Goal: Transaction & Acquisition: Purchase product/service

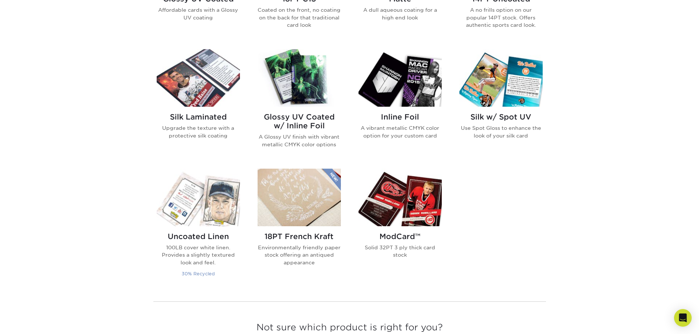
scroll to position [440, 0]
click at [221, 206] on img at bounding box center [198, 197] width 83 height 58
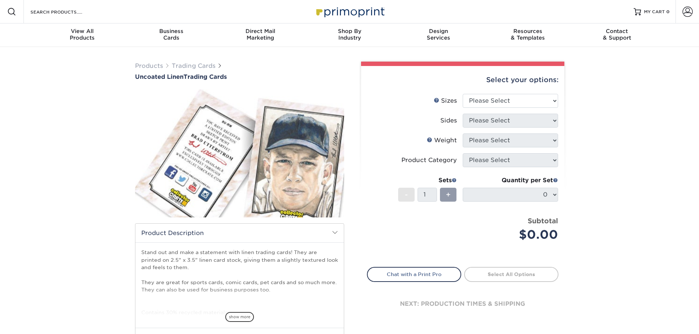
click at [331, 231] on h2 "Product Description" at bounding box center [239, 233] width 208 height 19
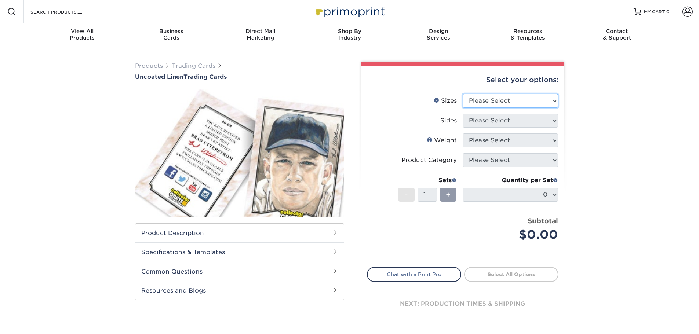
click at [542, 103] on select "Please Select 2.5" x 3.5"" at bounding box center [510, 101] width 95 height 14
select select "2.50x3.50"
click at [463, 94] on select "Please Select 2.5" x 3.5"" at bounding box center [510, 101] width 95 height 14
click at [523, 121] on select "Please Select Print Both Sides Print Front Only" at bounding box center [510, 121] width 95 height 14
click at [463, 114] on select "Please Select Print Both Sides Print Front Only" at bounding box center [510, 121] width 95 height 14
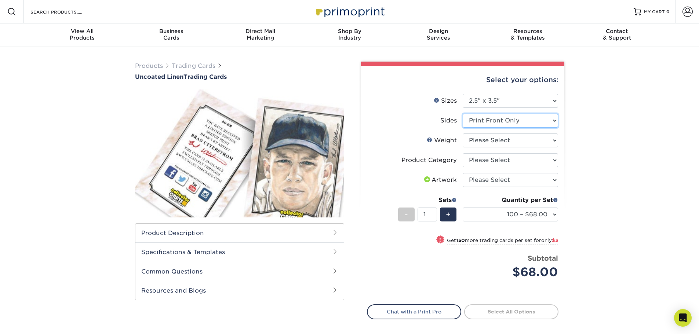
click at [519, 125] on select "Please Select Print Both Sides Print Front Only" at bounding box center [510, 121] width 95 height 14
select select "13abbda7-1d64-4f25-8bb2-c179b224825d"
click at [463, 114] on select "Please Select Print Both Sides Print Front Only" at bounding box center [510, 121] width 95 height 14
click at [518, 145] on select "Please Select 100LB" at bounding box center [510, 141] width 95 height 14
select select "100LB"
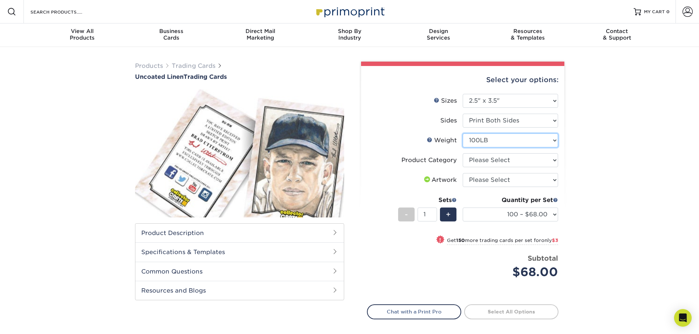
click at [463, 134] on select "Please Select 100LB" at bounding box center [510, 141] width 95 height 14
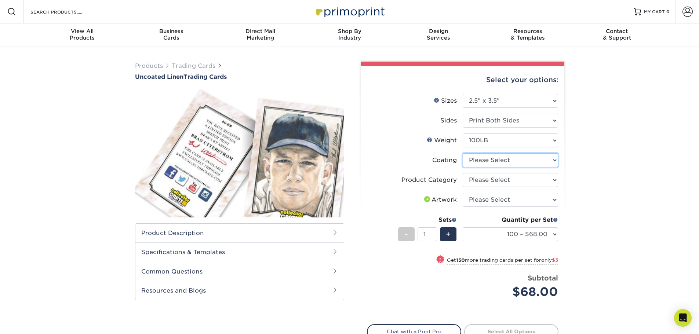
click at [528, 159] on select at bounding box center [510, 160] width 95 height 14
select select "3e7618de-abca-4bda-9f97-8b9129e913d8"
click at [463, 153] on select at bounding box center [510, 160] width 95 height 14
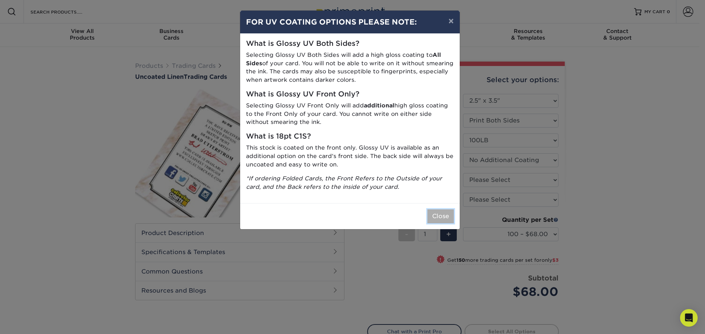
click at [446, 217] on button "Close" at bounding box center [440, 217] width 26 height 14
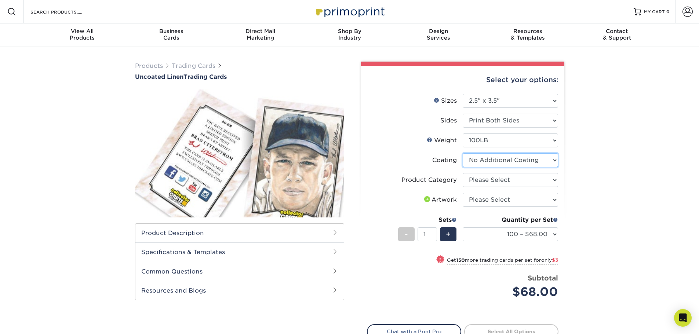
click at [494, 162] on select at bounding box center [510, 160] width 95 height 14
click at [463, 153] on select at bounding box center [510, 160] width 95 height 14
click at [507, 186] on select "Please Select Trading Cards" at bounding box center [510, 180] width 95 height 14
click at [463, 173] on select "Please Select Trading Cards" at bounding box center [510, 180] width 95 height 14
click at [511, 174] on select "Please Select Trading Cards" at bounding box center [510, 180] width 95 height 14
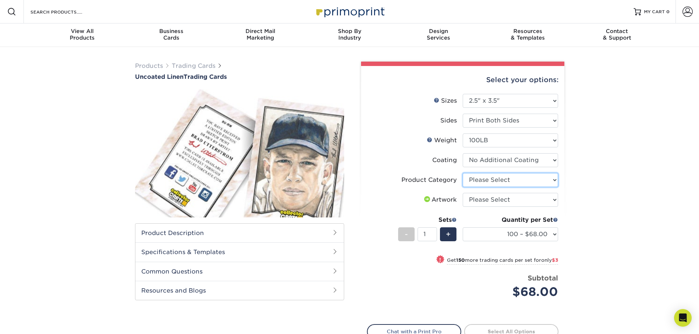
select select "c2f9bce9-36c2-409d-b101-c29d9d031e18"
click at [463, 173] on select "Please Select Trading Cards" at bounding box center [510, 180] width 95 height 14
click at [515, 198] on select "Please Select I will upload files I need a design - $100" at bounding box center [510, 200] width 95 height 14
select select "upload"
click at [463, 193] on select "Please Select I will upload files I need a design - $100" at bounding box center [510, 200] width 95 height 14
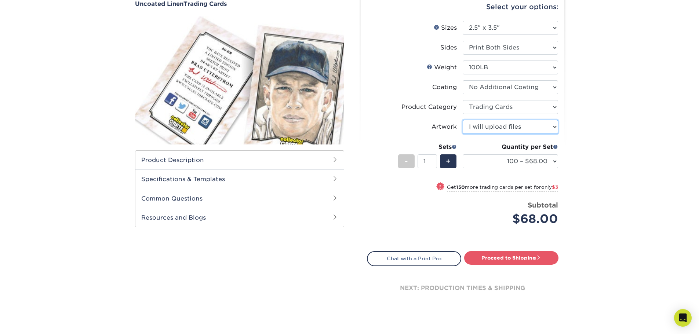
scroll to position [73, 0]
click at [504, 167] on select "100 – $68.00 250 – $71.00 500 – $78.00 1000 – $74.00 2500 – $118.00 5000 – $195…" at bounding box center [510, 161] width 95 height 14
click at [540, 161] on select "100 – $68.00 250 – $71.00 500 – $78.00 1000 – $74.00 2500 – $118.00 5000 – $195…" at bounding box center [510, 161] width 95 height 14
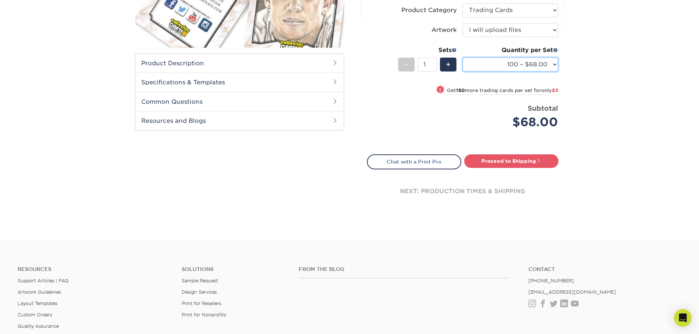
scroll to position [220, 0]
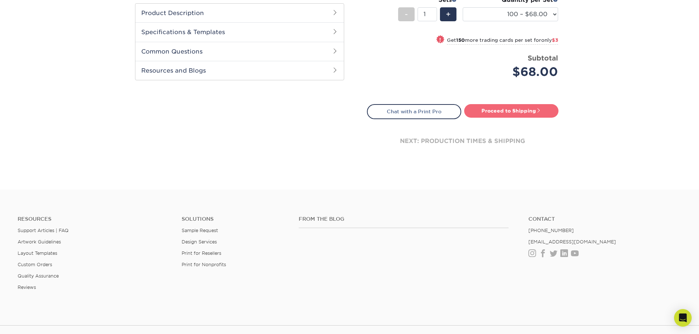
click at [520, 106] on link "Proceed to Shipping" at bounding box center [511, 110] width 94 height 13
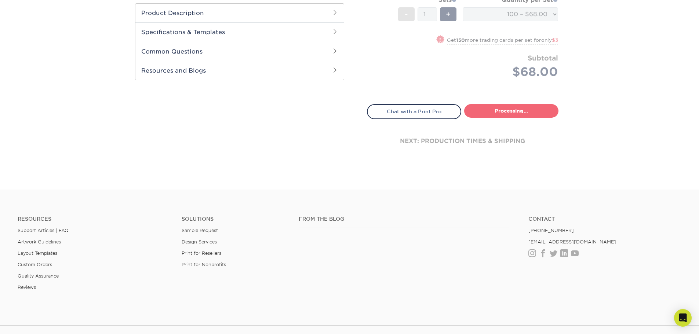
type input "Set 1"
select select "65c93bba-5fd1-48c9-943d-a563e57a012e"
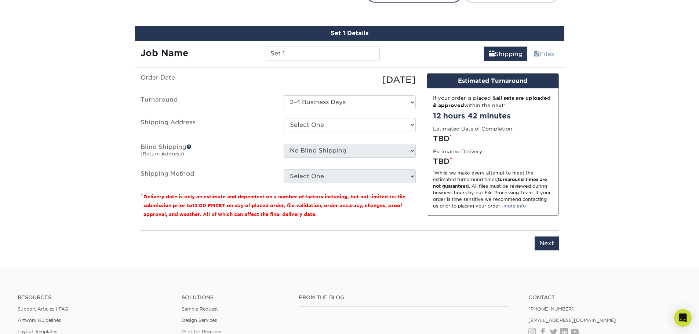
scroll to position [345, 0]
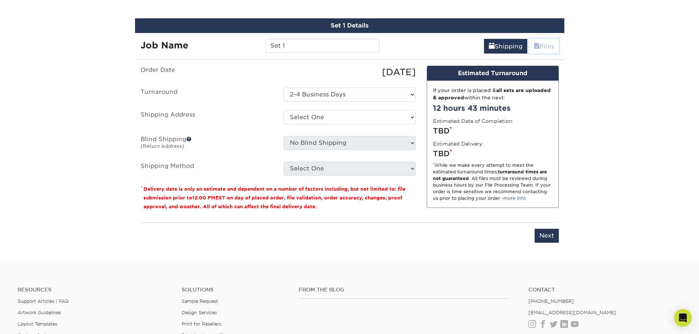
click at [543, 48] on link "Files" at bounding box center [544, 46] width 30 height 15
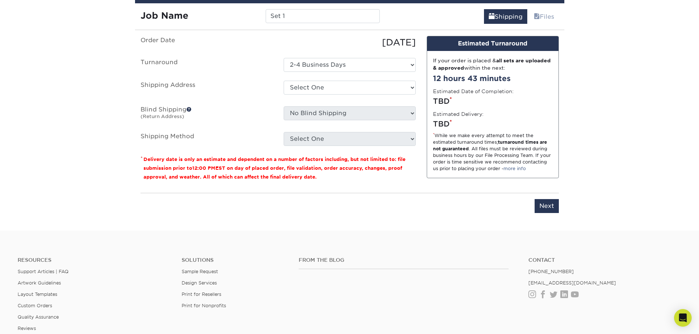
scroll to position [418, 0]
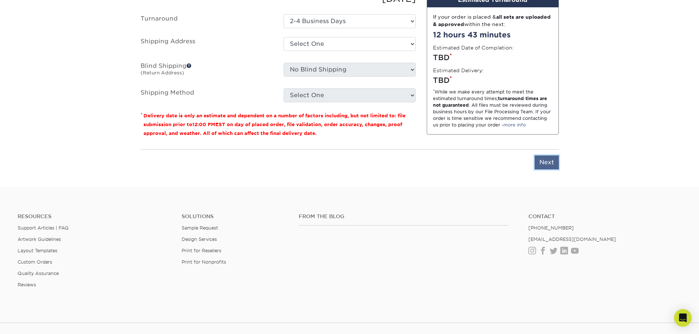
click at [544, 159] on input "Next" at bounding box center [547, 163] width 24 height 14
type input "Next"
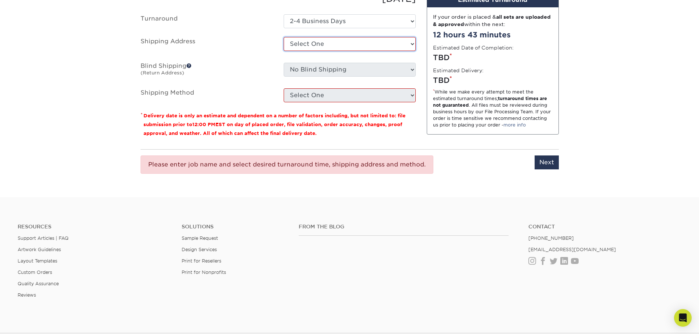
click at [386, 43] on select "Select One + Add New Address - Login" at bounding box center [350, 44] width 132 height 14
select select "newaddress"
click at [284, 37] on select "Select One + Add New Address - Login" at bounding box center [350, 44] width 132 height 14
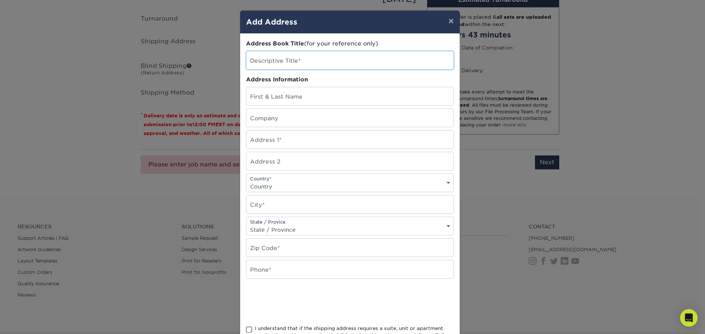
click at [362, 64] on input "text" at bounding box center [349, 60] width 207 height 18
click at [506, 167] on div "× Add Address Address Book Title (for your reference only) Descriptive Title* A…" at bounding box center [352, 167] width 705 height 334
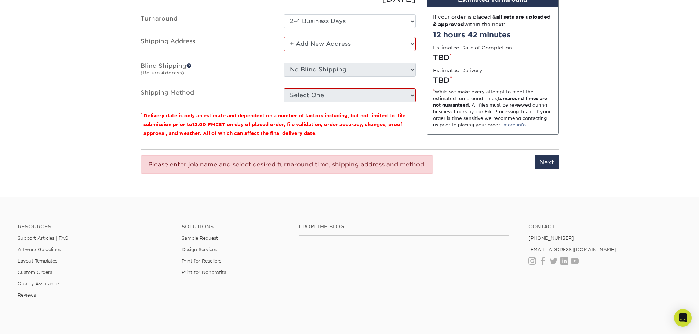
scroll to position [381, 0]
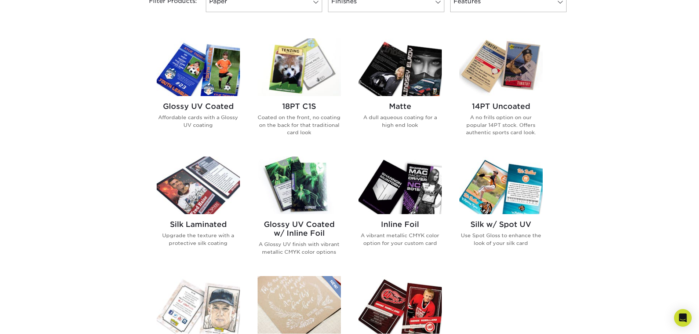
scroll to position [330, 0]
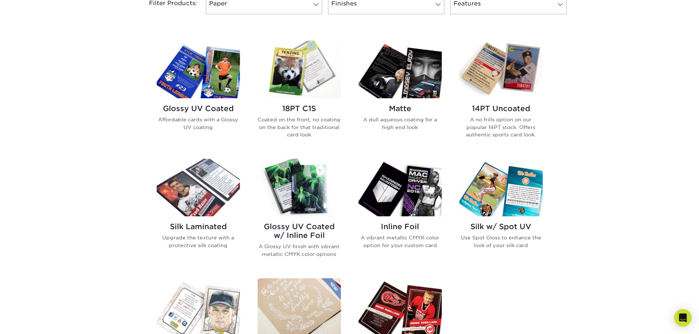
click at [506, 82] on img at bounding box center [500, 70] width 83 height 58
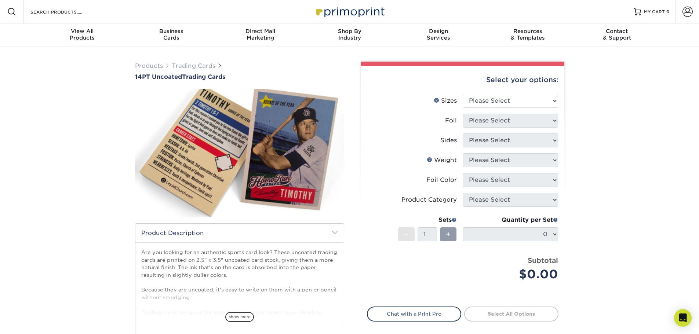
click at [119, 140] on div "Products Trading Cards 14PT Uncoated Trading Cards show more Templates" at bounding box center [349, 231] width 699 height 368
